Goal: Task Accomplishment & Management: Use online tool/utility

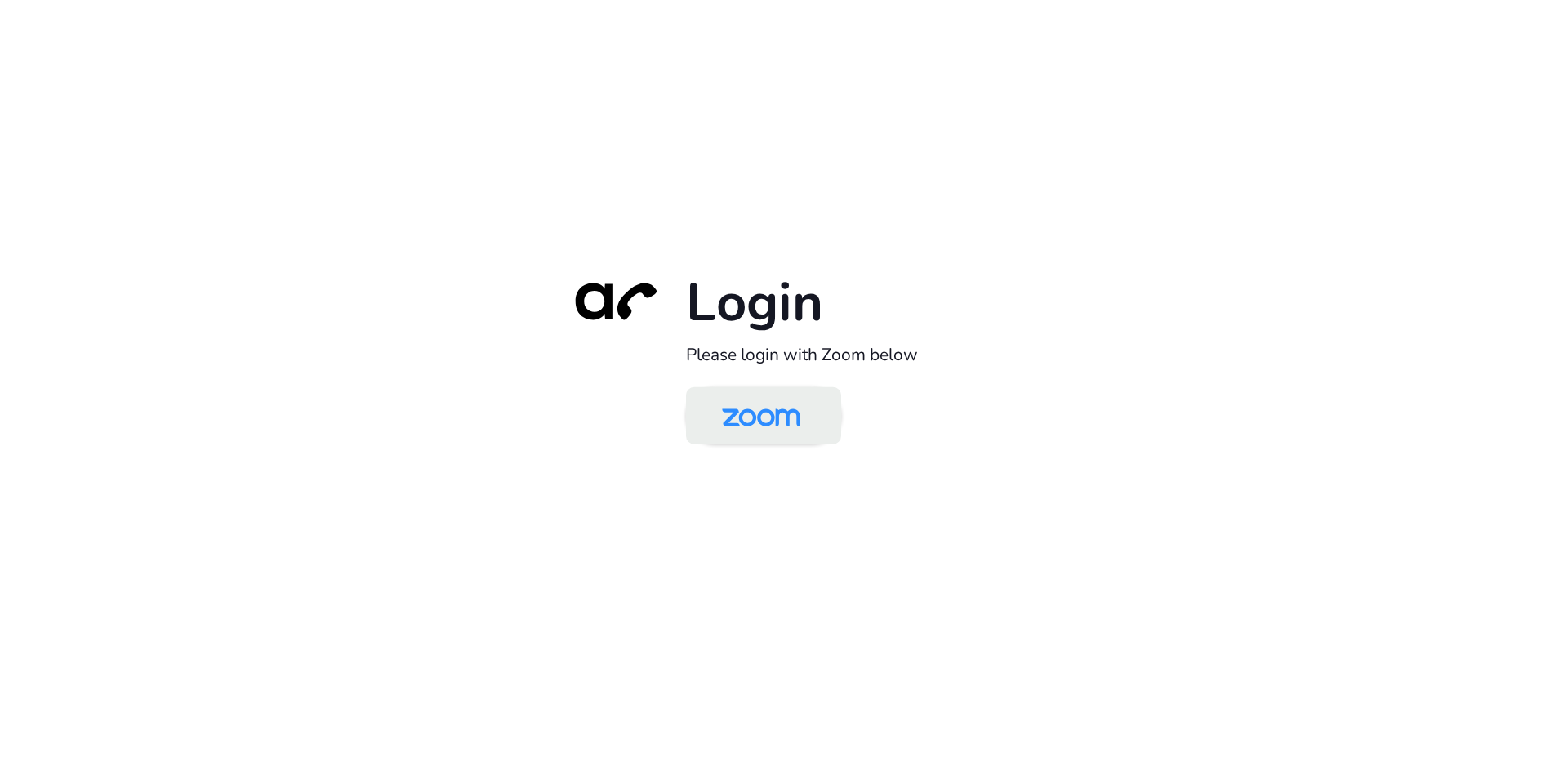
click at [765, 415] on img at bounding box center [761, 417] width 113 height 53
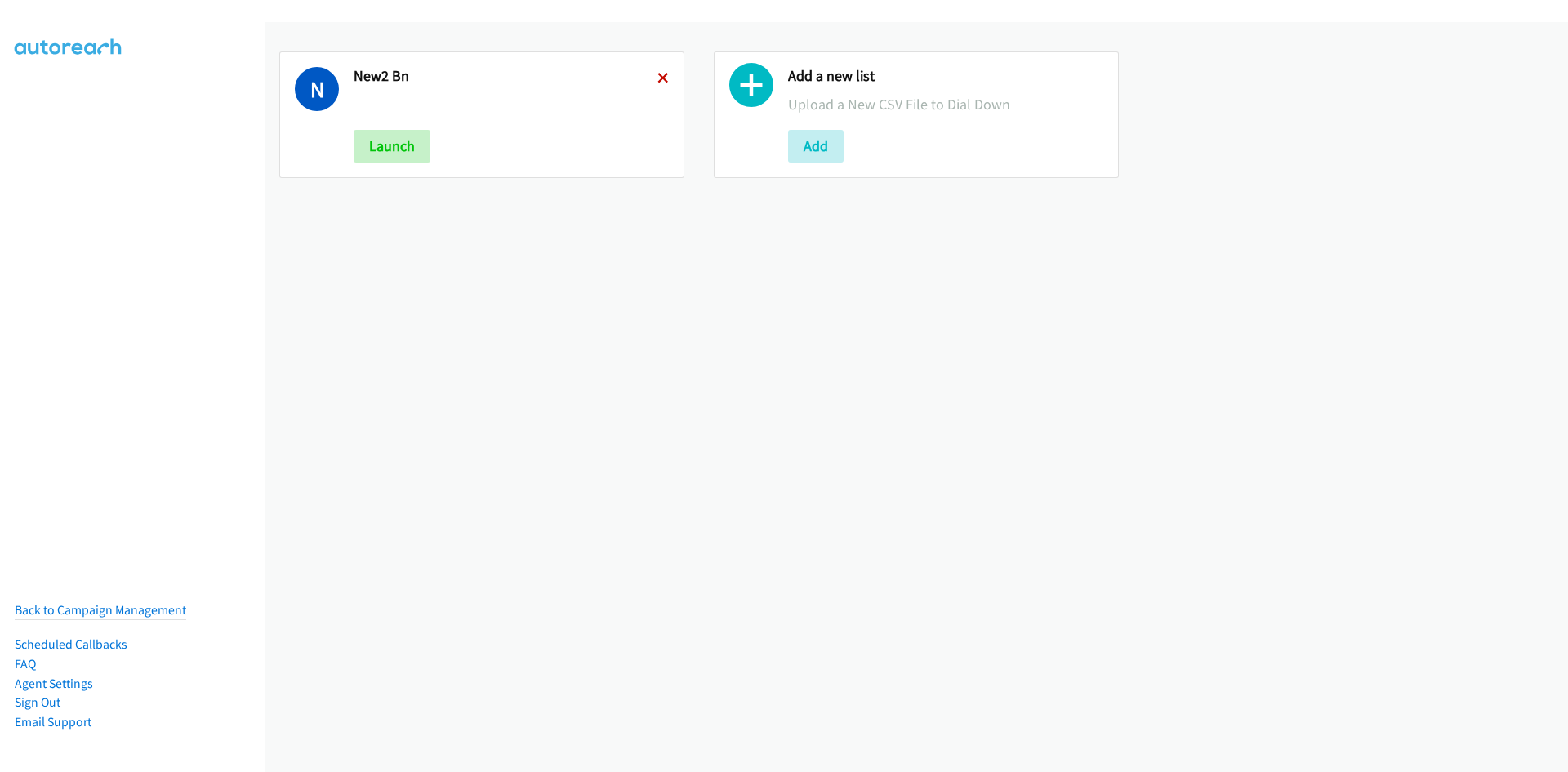
click at [659, 83] on icon at bounding box center [663, 79] width 12 height 12
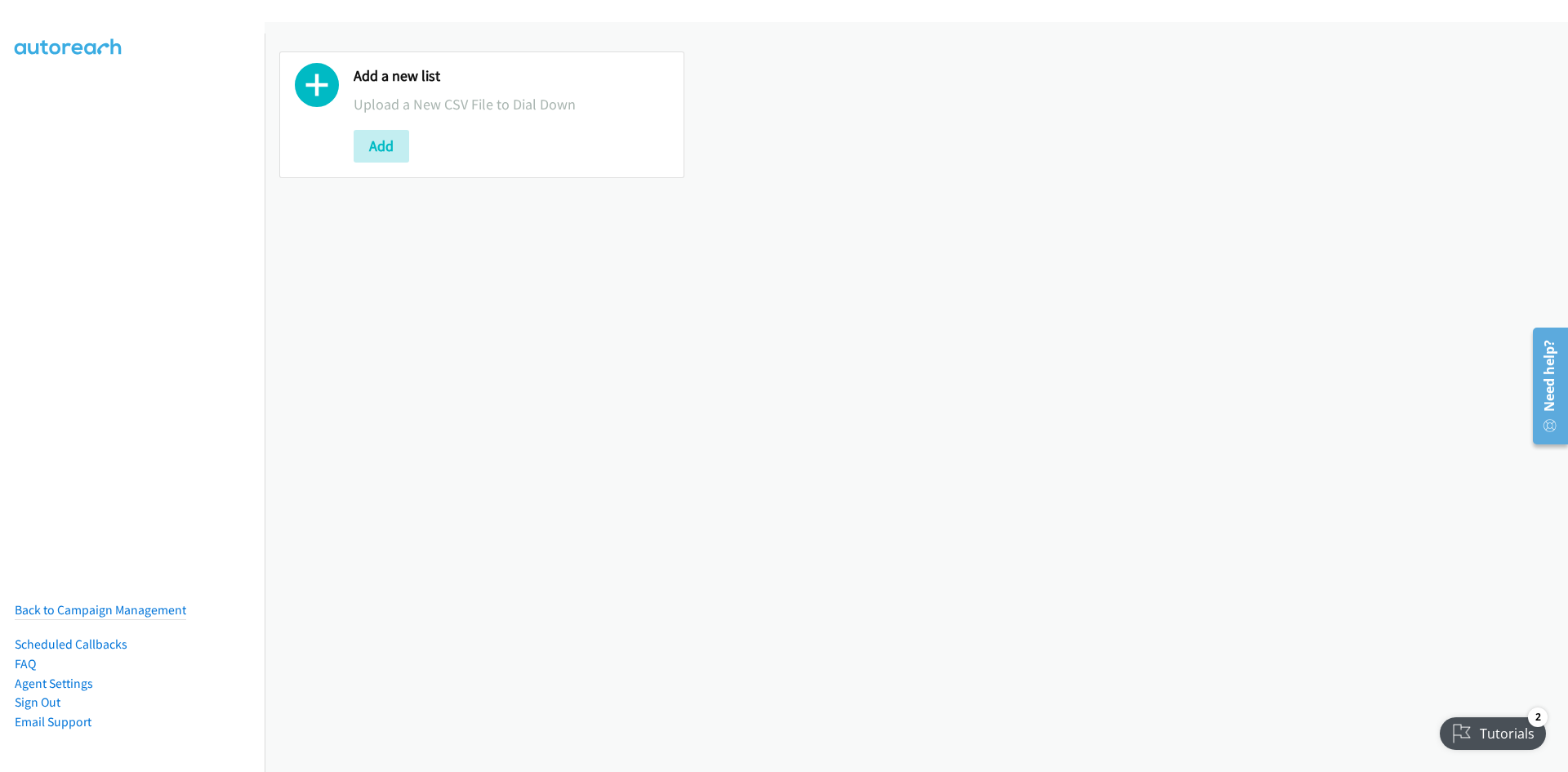
click at [387, 180] on div "Add a new list Upload a New CSV File to Dial Down Add" at bounding box center [482, 115] width 435 height 156
click at [390, 146] on button "Add" at bounding box center [381, 146] width 55 height 33
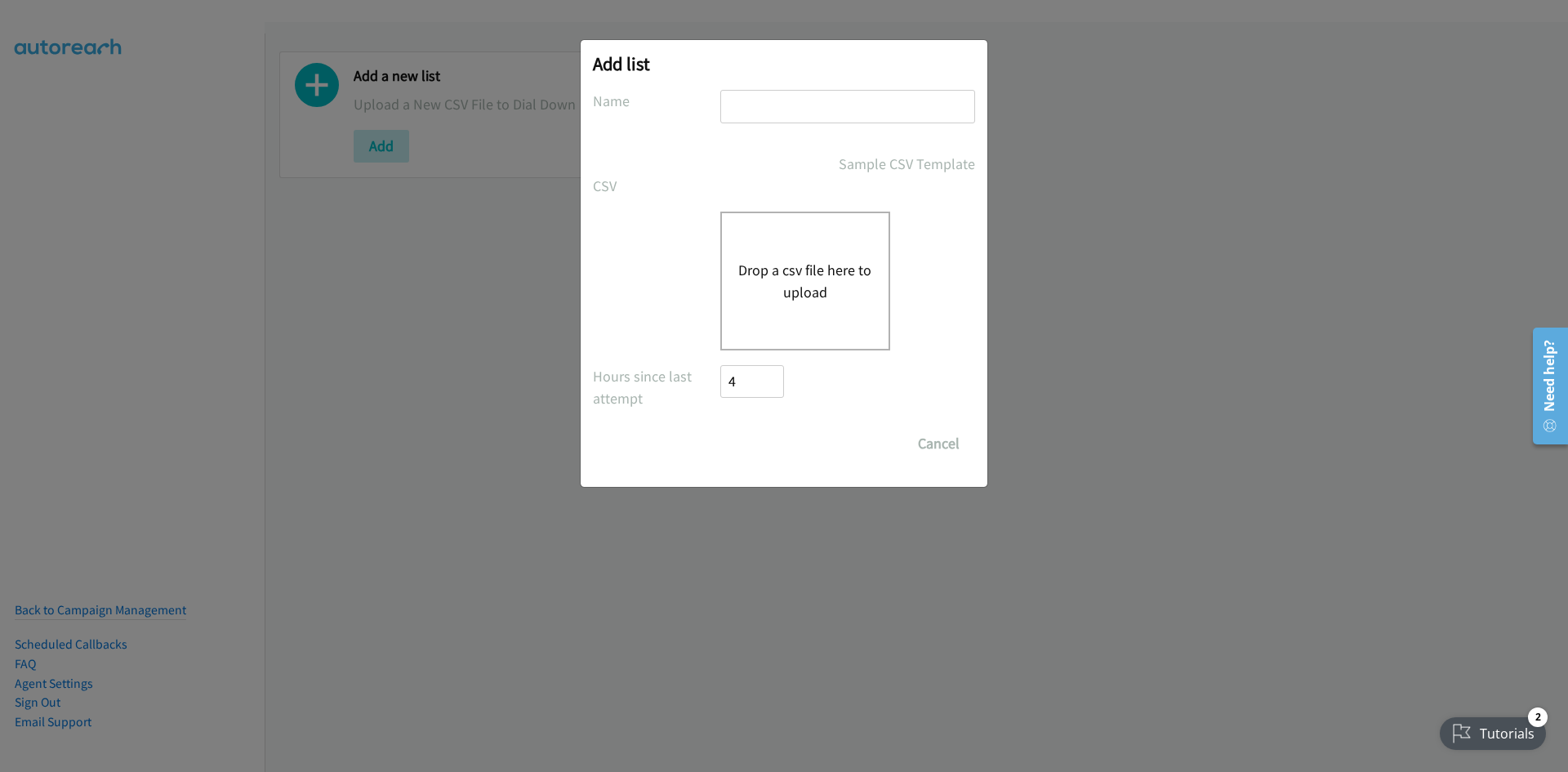
click at [773, 97] on input "text" at bounding box center [848, 106] width 255 height 33
type input "Rich4Kidz"
click at [855, 263] on button "Drop a csv file here to upload" at bounding box center [806, 280] width 134 height 44
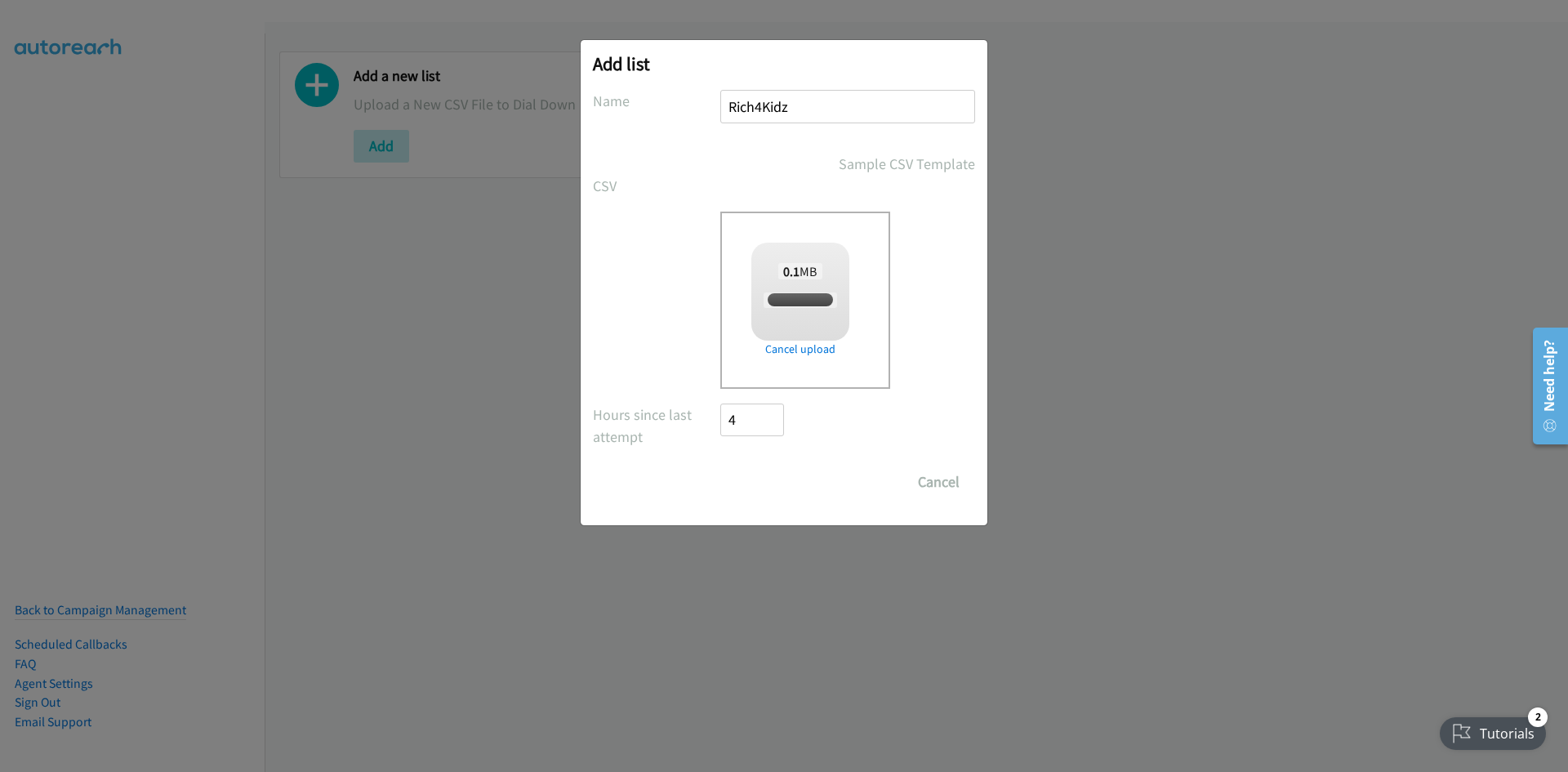
checkbox input "true"
click at [753, 485] on input "Save List" at bounding box center [763, 482] width 86 height 33
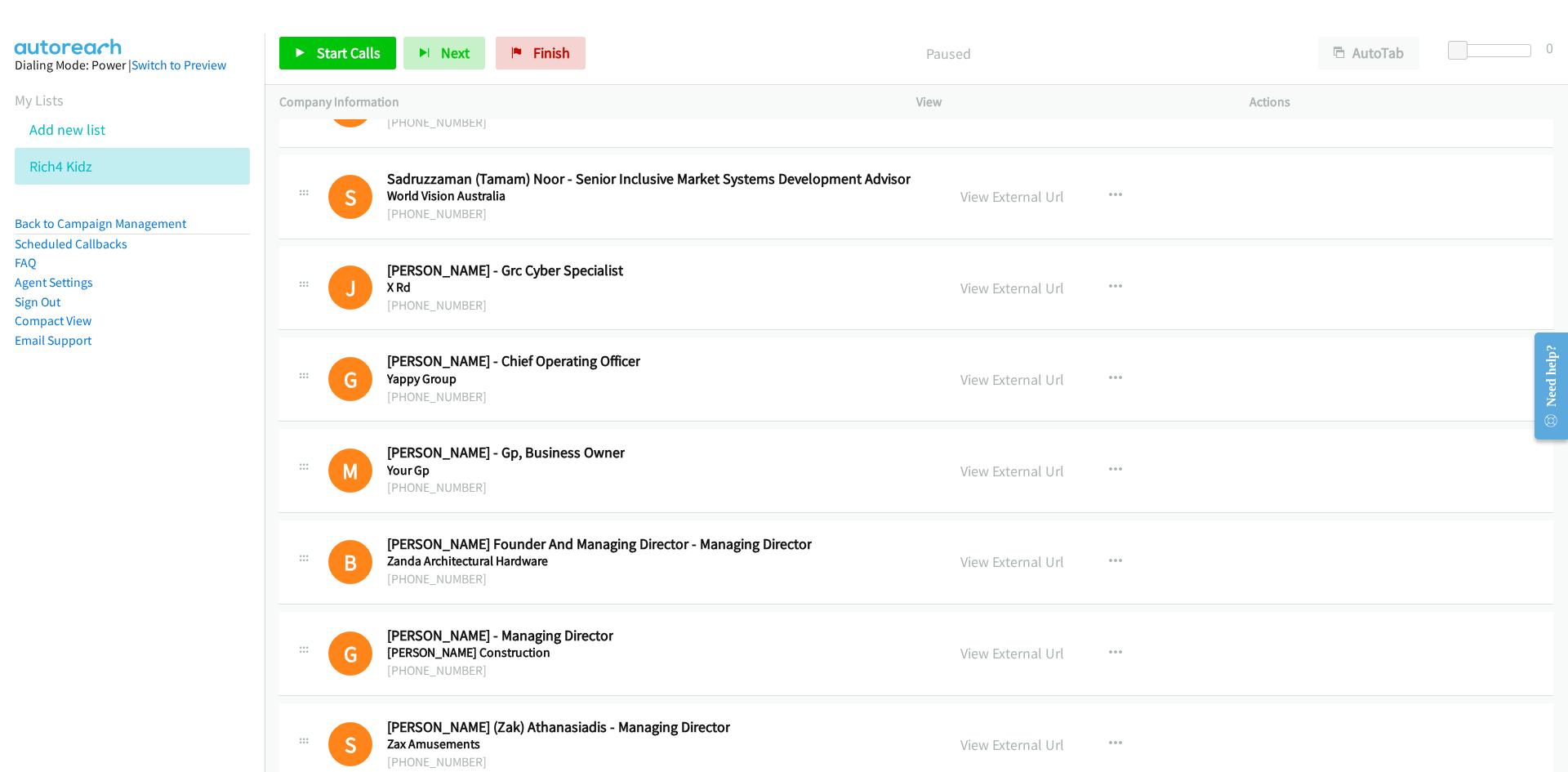
scroll to position [46805, 0]
